Goal: Navigation & Orientation: Find specific page/section

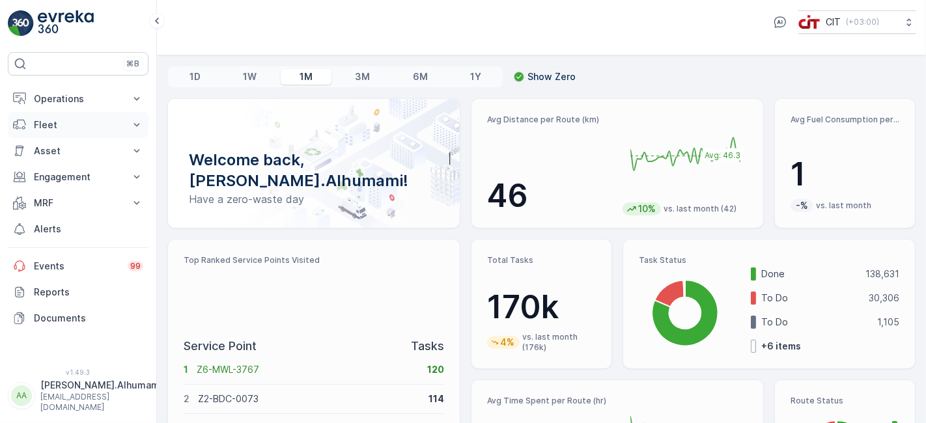
click at [83, 114] on button "Fleet" at bounding box center [78, 125] width 141 height 26
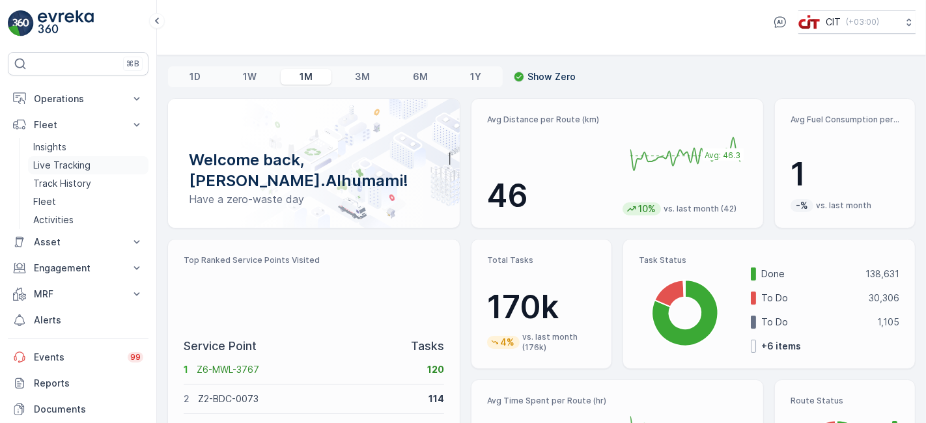
click at [74, 165] on p "Live Tracking" at bounding box center [61, 165] width 57 height 13
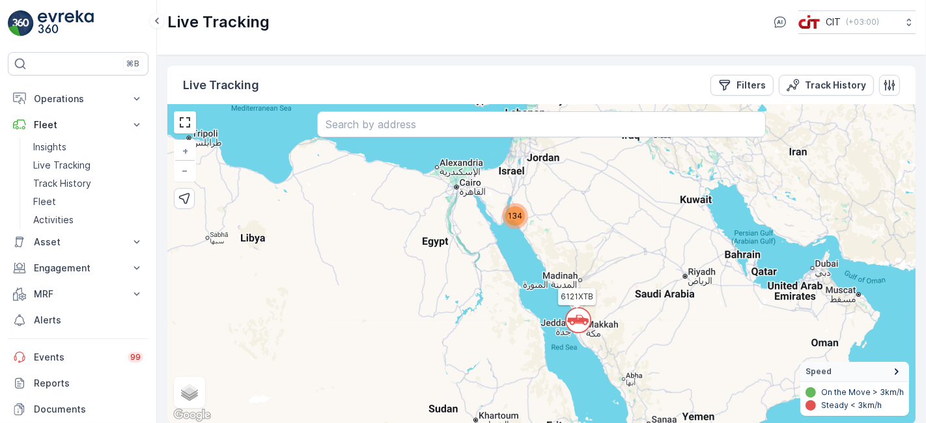
click at [511, 216] on span "134" at bounding box center [515, 216] width 14 height 10
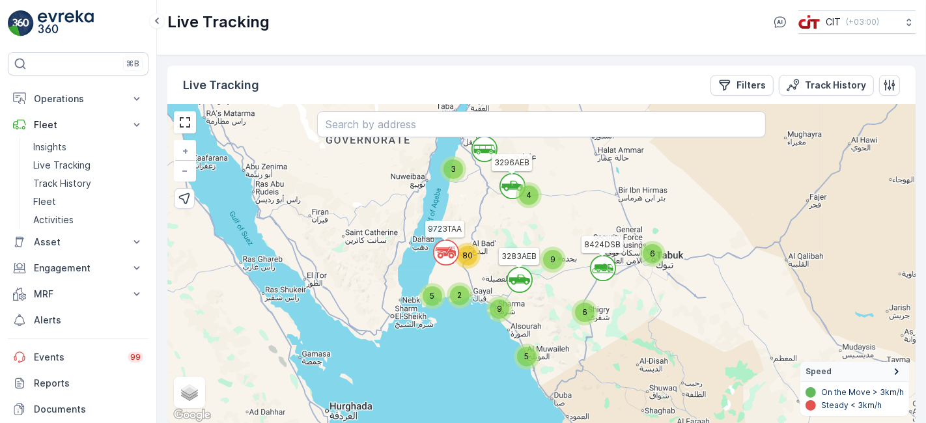
click at [533, 360] on div "5" at bounding box center [527, 357] width 20 height 20
